Goal: Transaction & Acquisition: Obtain resource

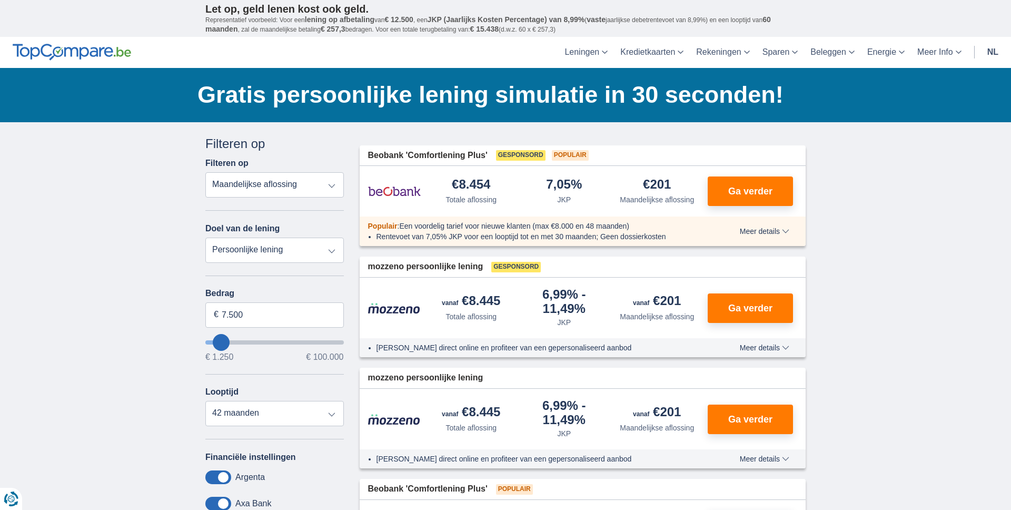
type input "12.250"
type input "13250"
type input "13.250"
select select "60"
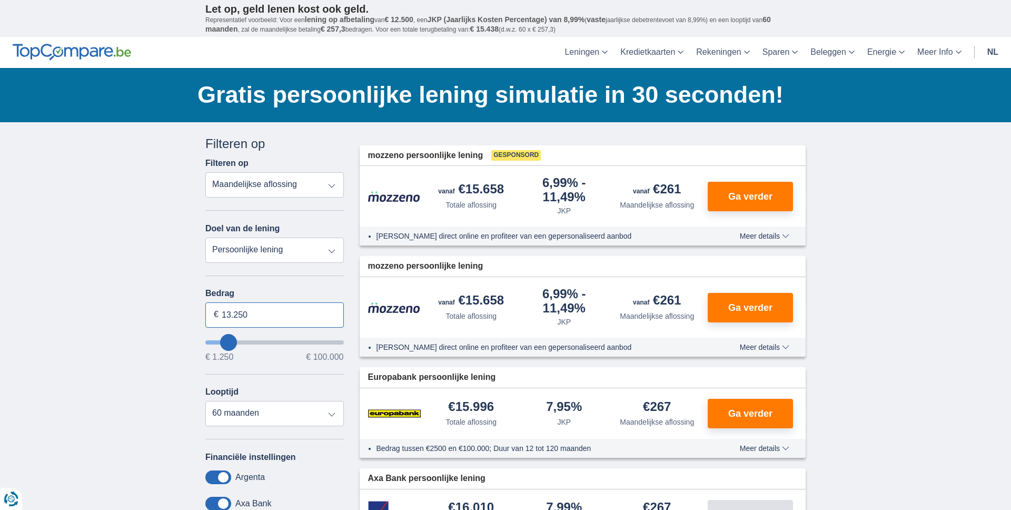
click at [242, 323] on input "13.250" at bounding box center [274, 314] width 139 height 25
click at [243, 321] on input "13.250" at bounding box center [274, 314] width 139 height 25
type input "10.000"
type input "10250"
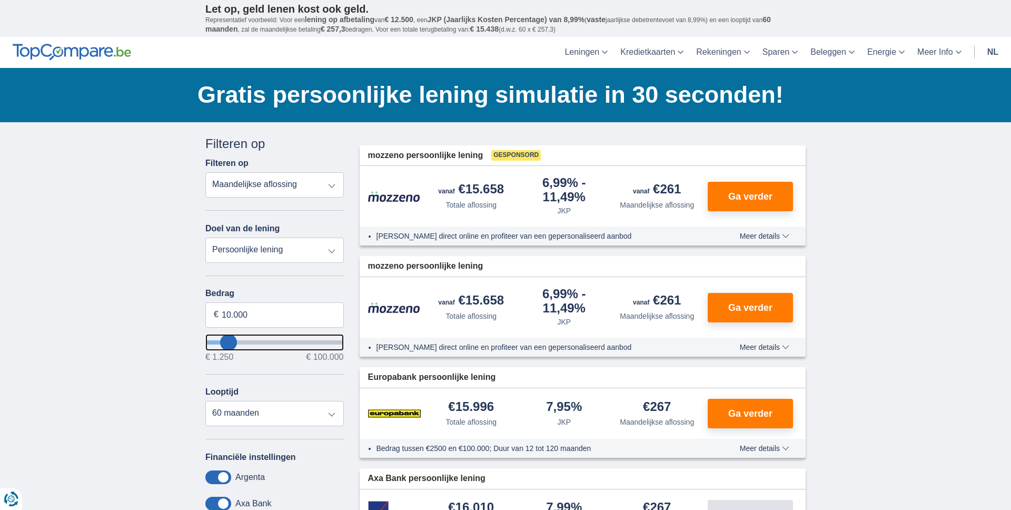
select select "48"
click at [271, 251] on select "Persoonlijke lening Auto Moto / fiets Mobilhome / caravan Renovatie Energie Sch…" at bounding box center [274, 250] width 139 height 25
select select "education"
click at [205, 238] on select "Persoonlijke lening Auto Moto / fiets Mobilhome / caravan Renovatie Energie Sch…" at bounding box center [274, 250] width 139 height 25
type input "7.500"
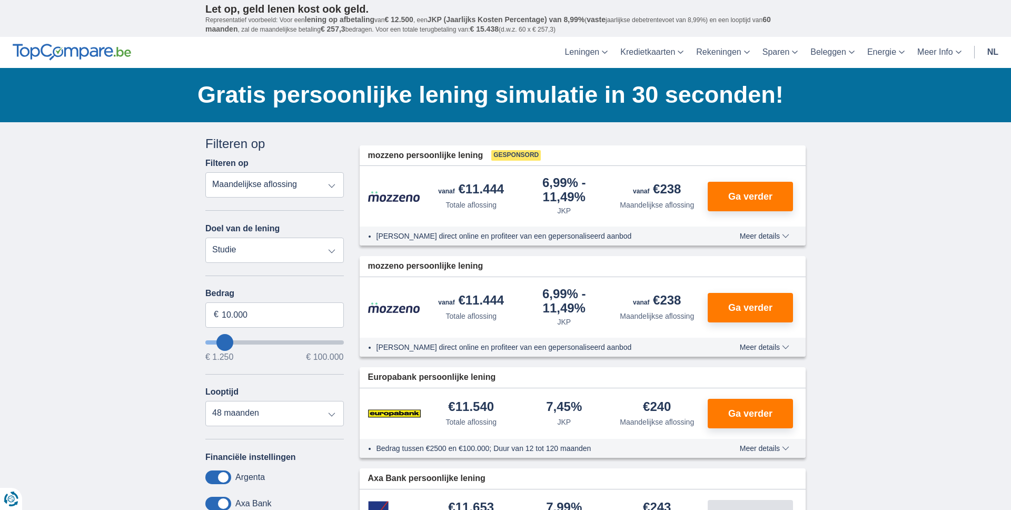
type input "7250"
select select "42"
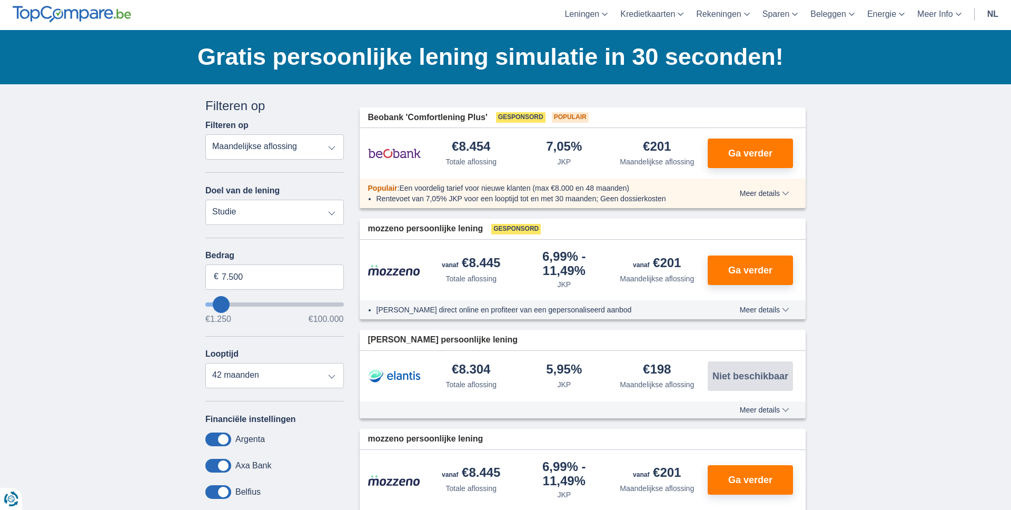
scroll to position [51, 0]
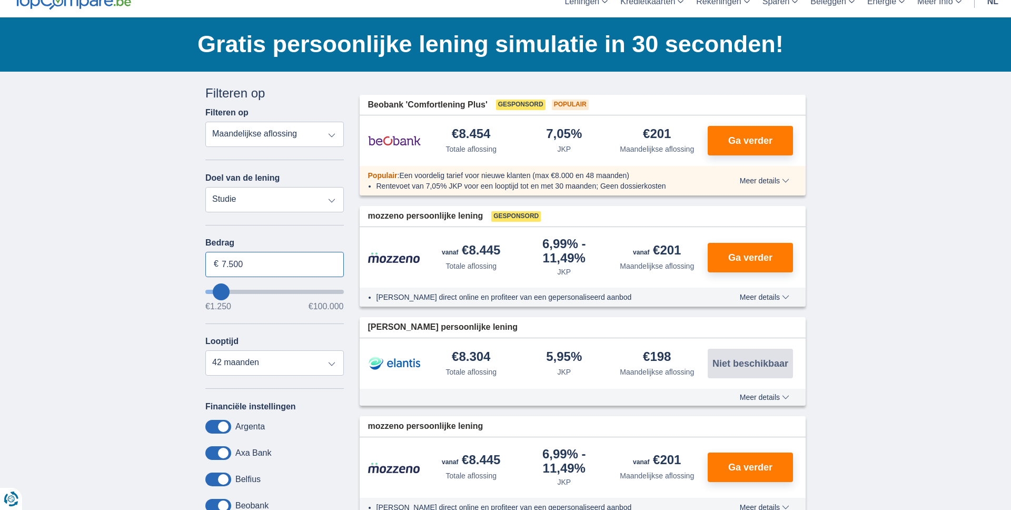
click at [254, 268] on input "7.500" at bounding box center [274, 264] width 139 height 25
type input "5.000"
type input "5250"
select select "36"
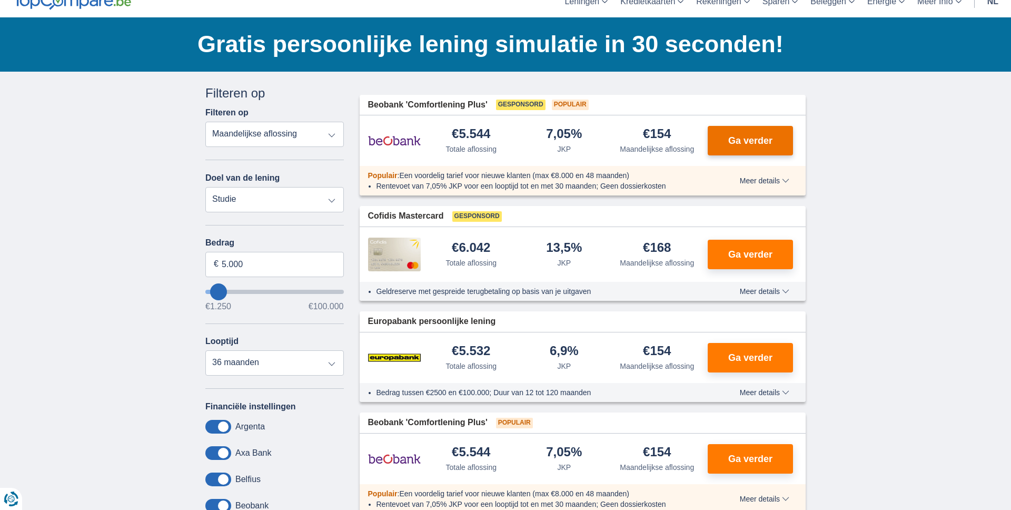
click at [731, 132] on button "Ga verder" at bounding box center [750, 140] width 85 height 29
